Goal: Entertainment & Leisure: Browse casually

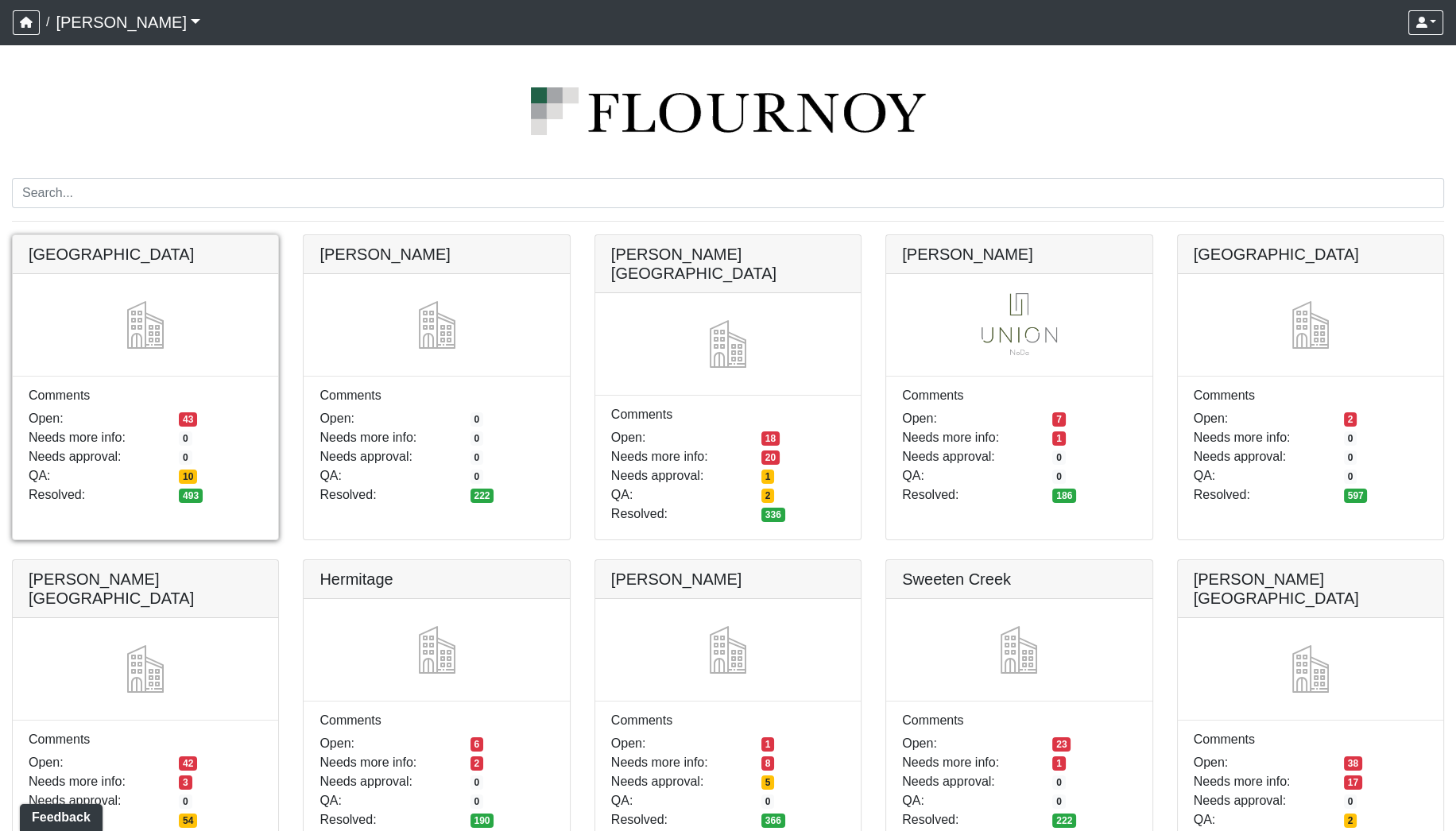
click at [214, 235] on link at bounding box center [146, 235] width 266 height 0
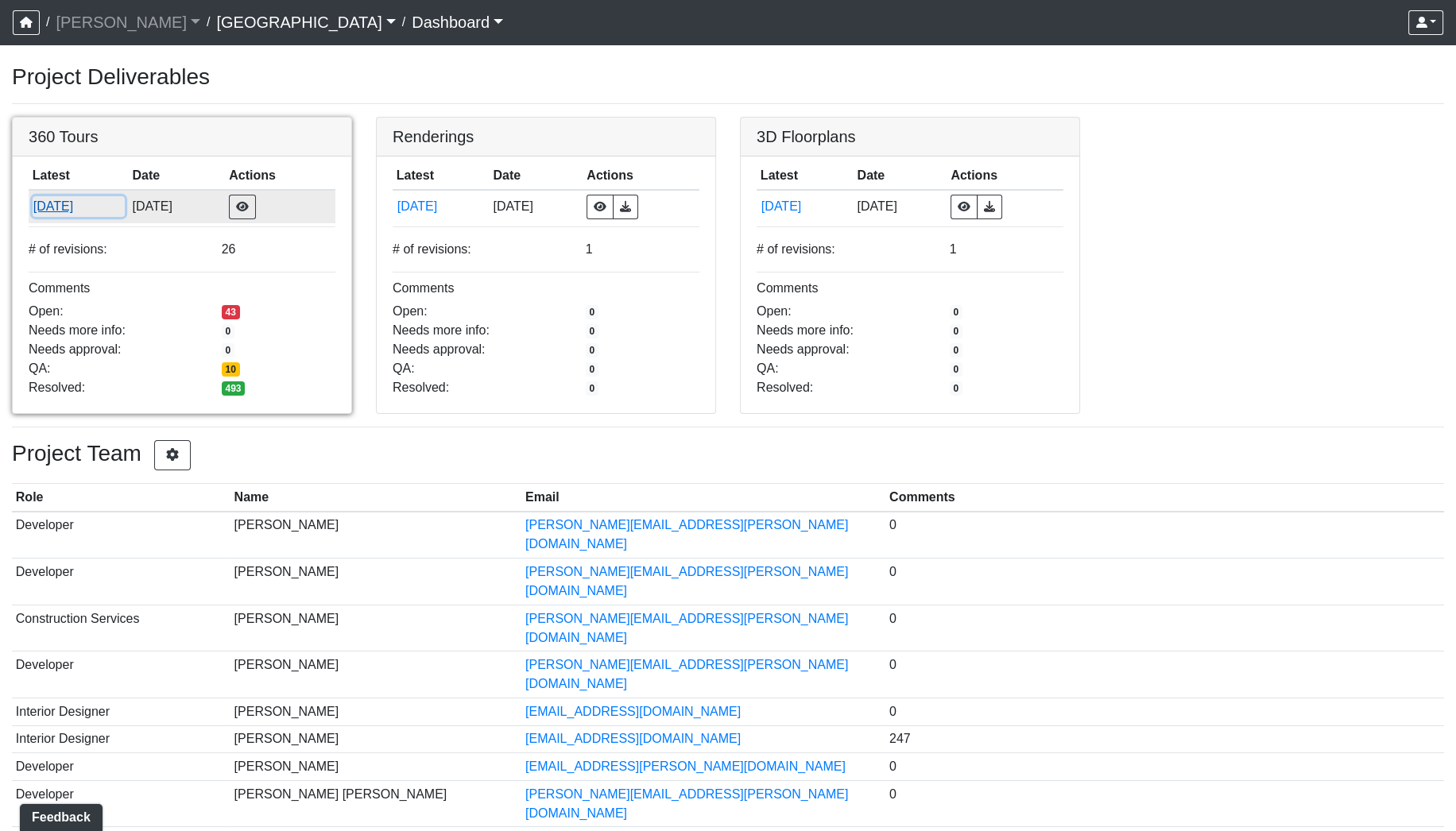
click at [54, 208] on button "7/1/2025" at bounding box center [79, 207] width 92 height 21
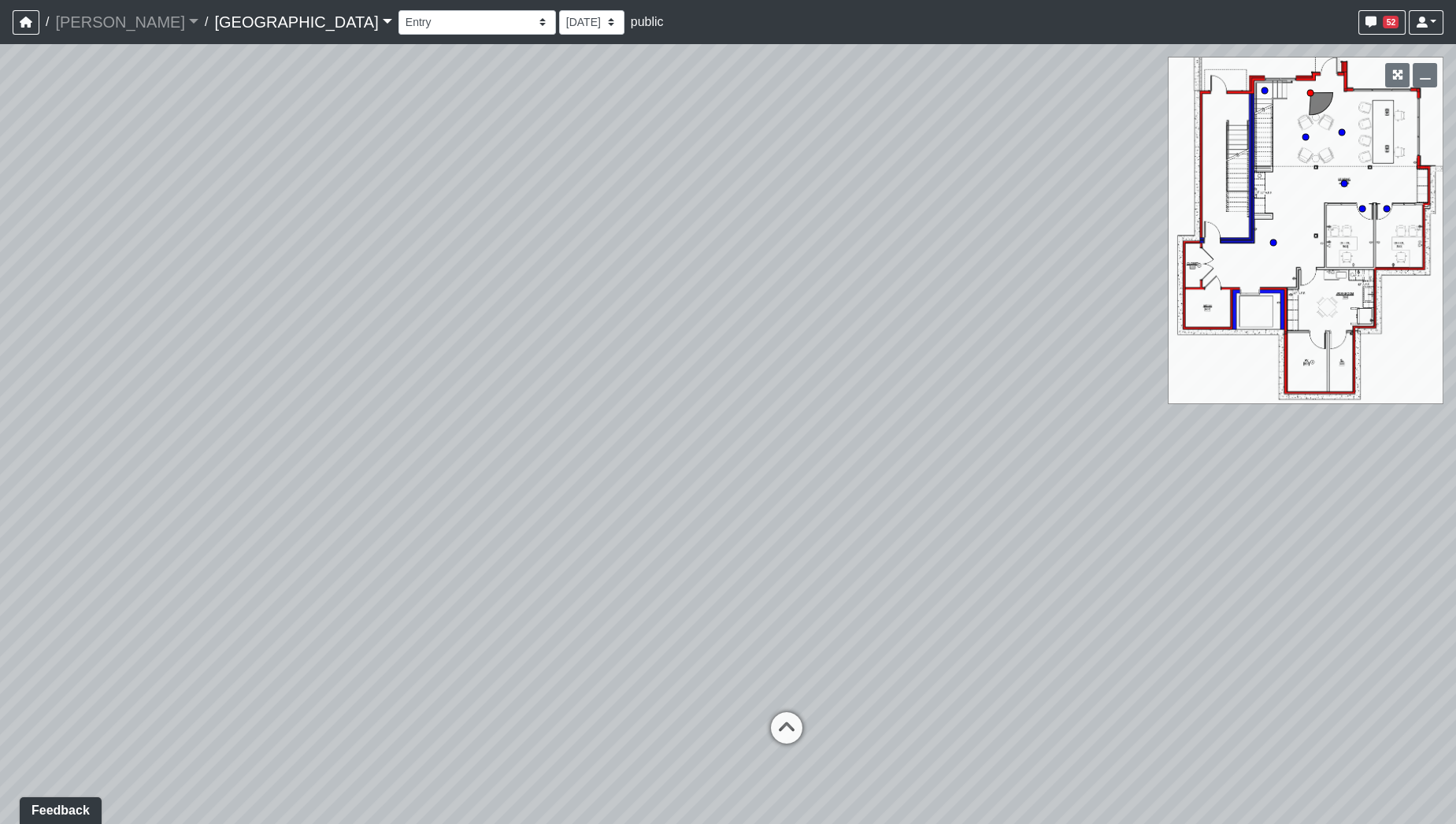
drag, startPoint x: 568, startPoint y: 291, endPoint x: 1143, endPoint y: 300, distance: 575.1
click at [1143, 300] on div "Loading... Reception Desk Loading... Lobby Loading... Landing" at bounding box center [728, 434] width 1456 height 780
click at [800, 723] on icon at bounding box center [802, 723] width 47 height 47
select select "k3e7LcyyQBYndBQfWaReHH"
drag, startPoint x: 517, startPoint y: 503, endPoint x: 1061, endPoint y: 330, distance: 570.8
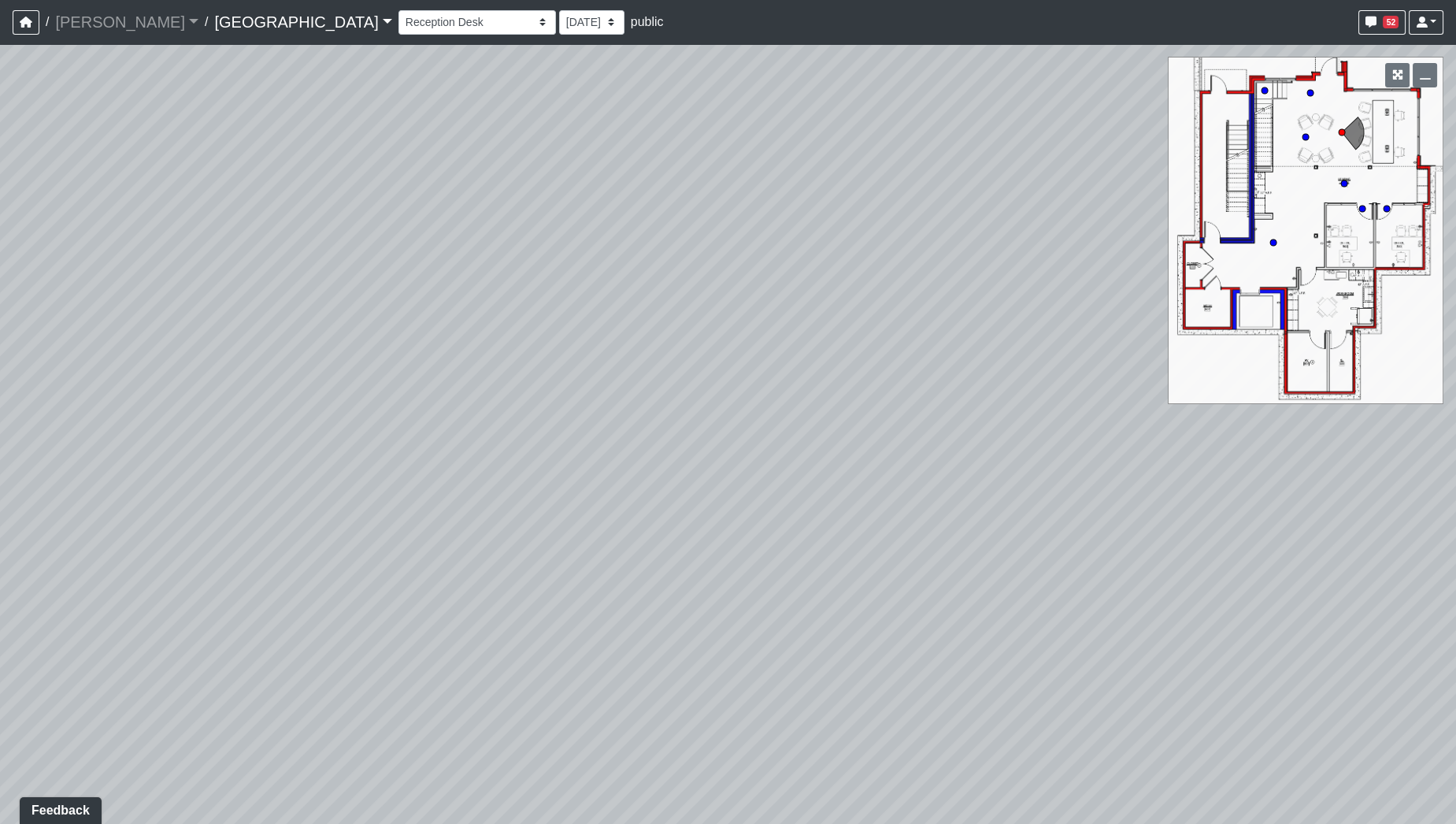
click at [1061, 330] on div "Loading... Reception Desk Loading... Lobby Loading... Landing Loading... Entry …" at bounding box center [728, 434] width 1456 height 780
drag, startPoint x: 672, startPoint y: 415, endPoint x: 665, endPoint y: 444, distance: 29.8
click at [665, 444] on div "Loading... Reception Desk Loading... Lobby Loading... Landing Loading... Entry …" at bounding box center [728, 434] width 1456 height 780
